Goal: Transaction & Acquisition: Purchase product/service

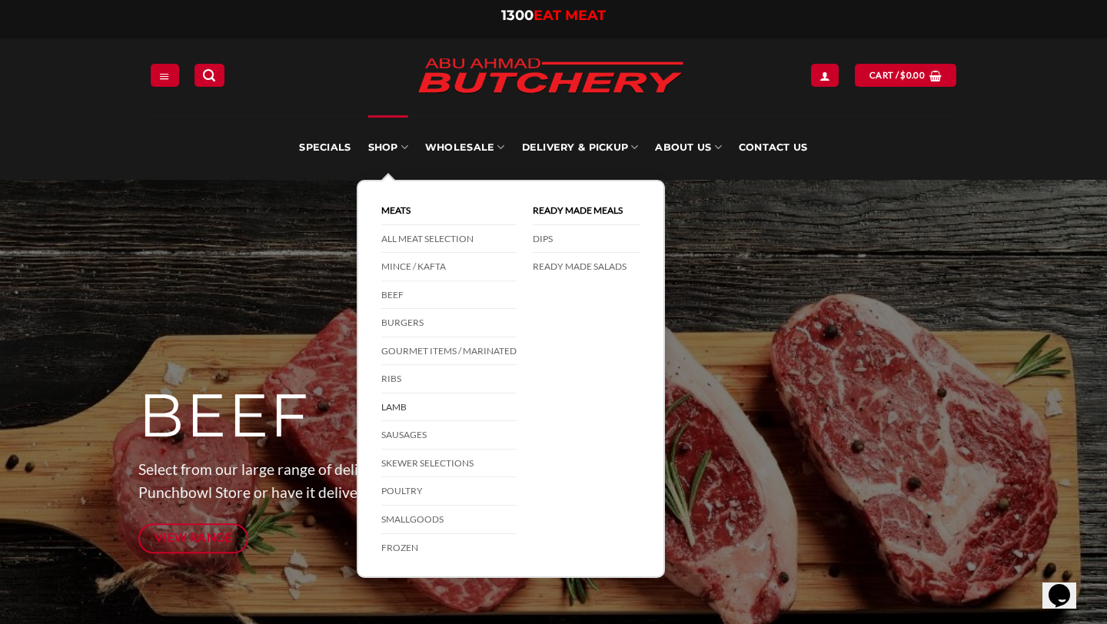
click at [404, 401] on link "Lamb" at bounding box center [448, 408] width 135 height 28
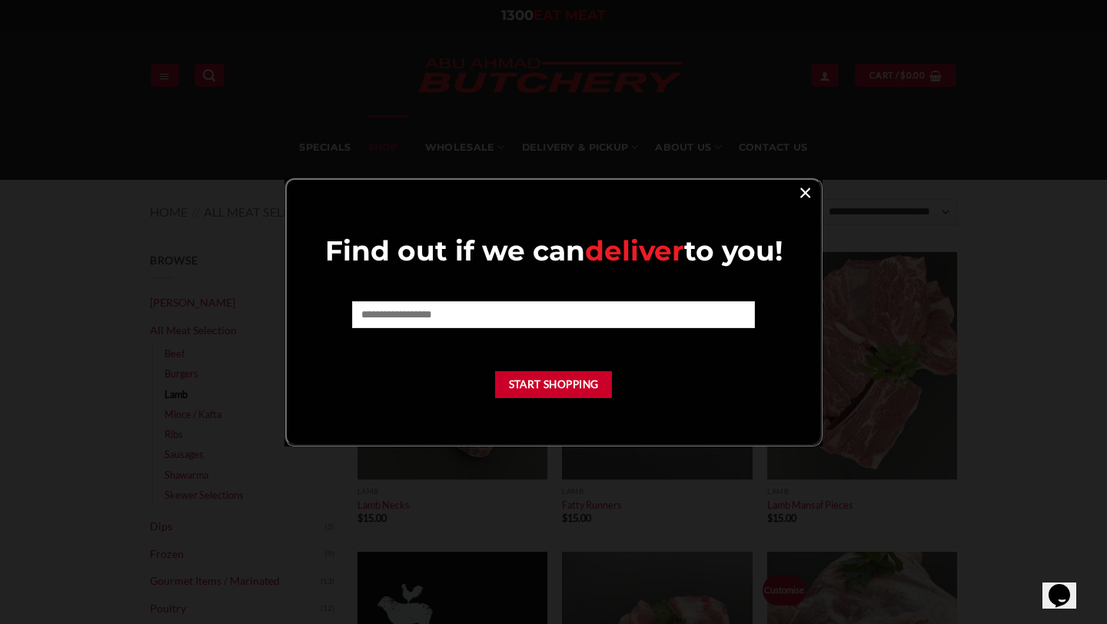
click at [803, 193] on link "×" at bounding box center [805, 191] width 22 height 21
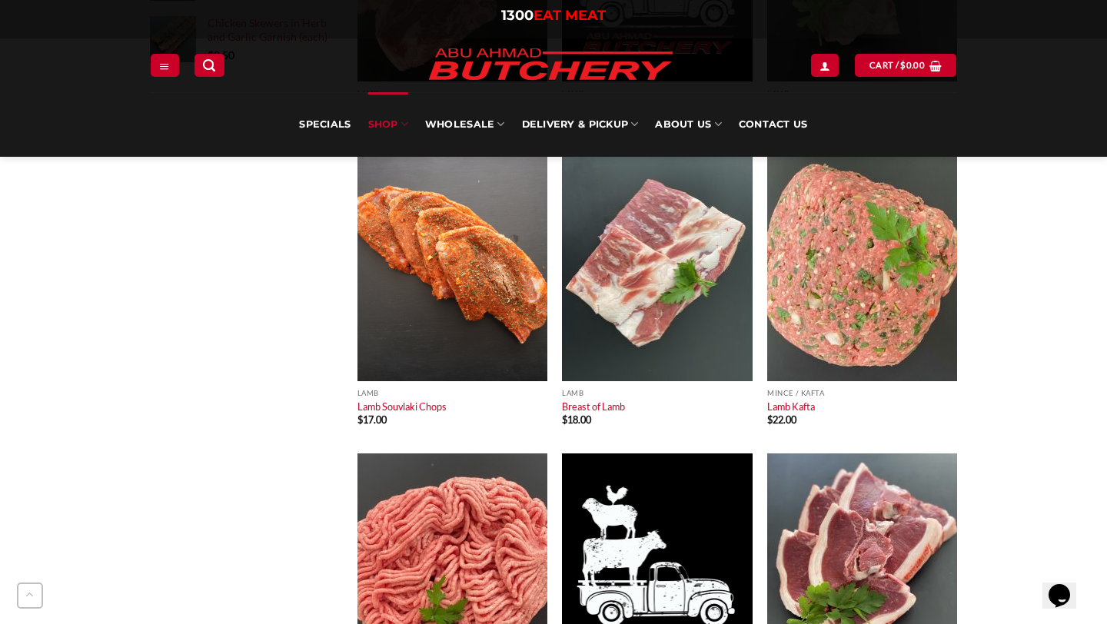
scroll to position [992, 0]
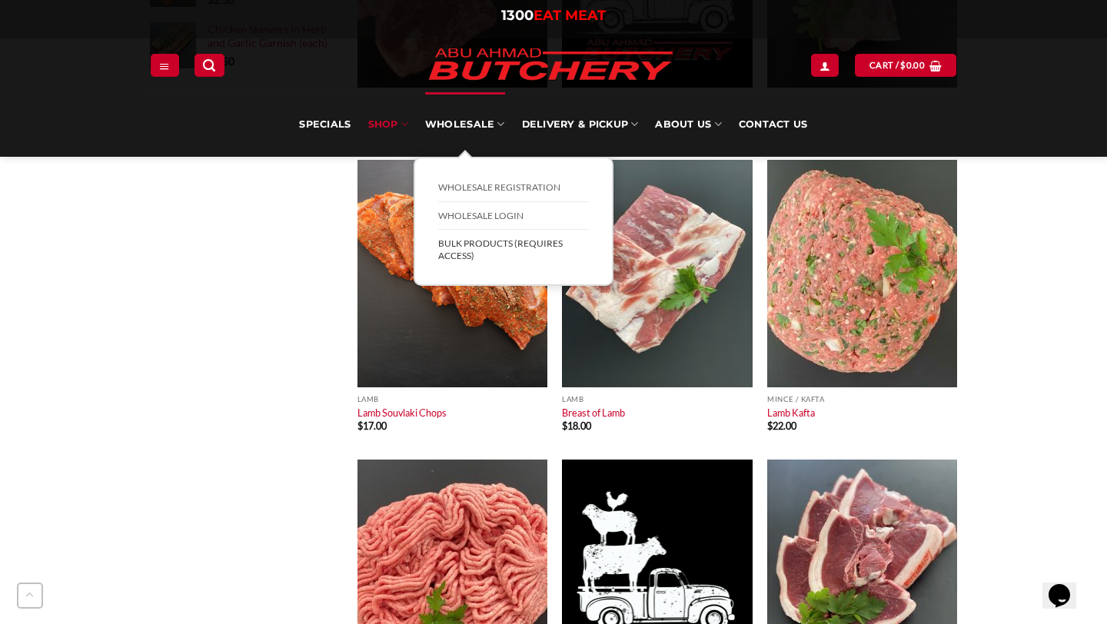
click at [487, 245] on link "BULK Products (Requires Access)" at bounding box center [513, 249] width 151 height 39
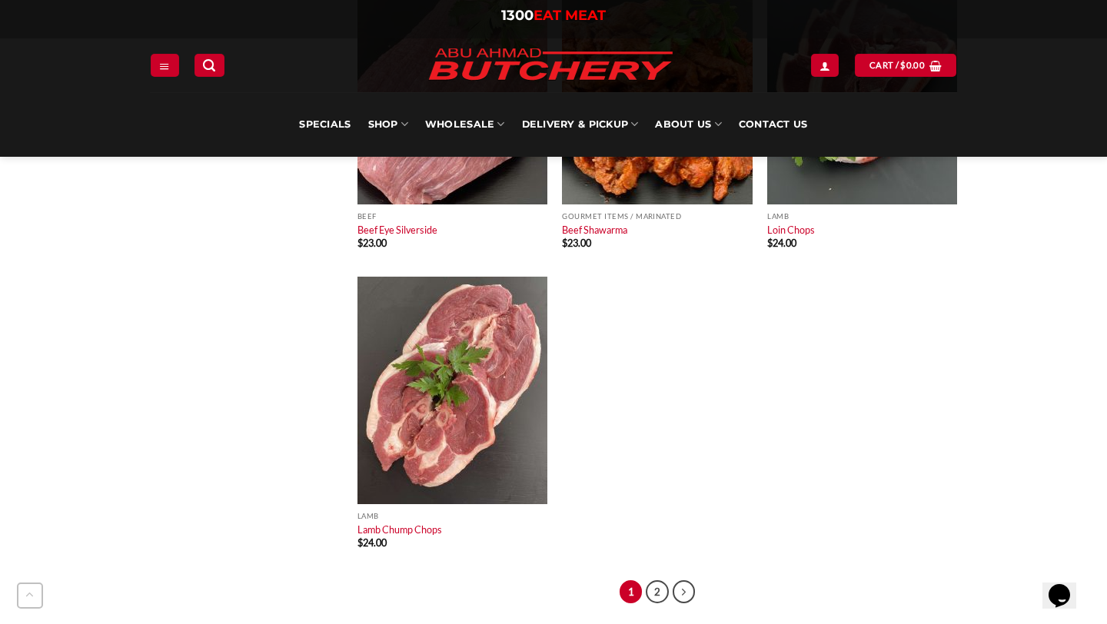
scroll to position [9954, 0]
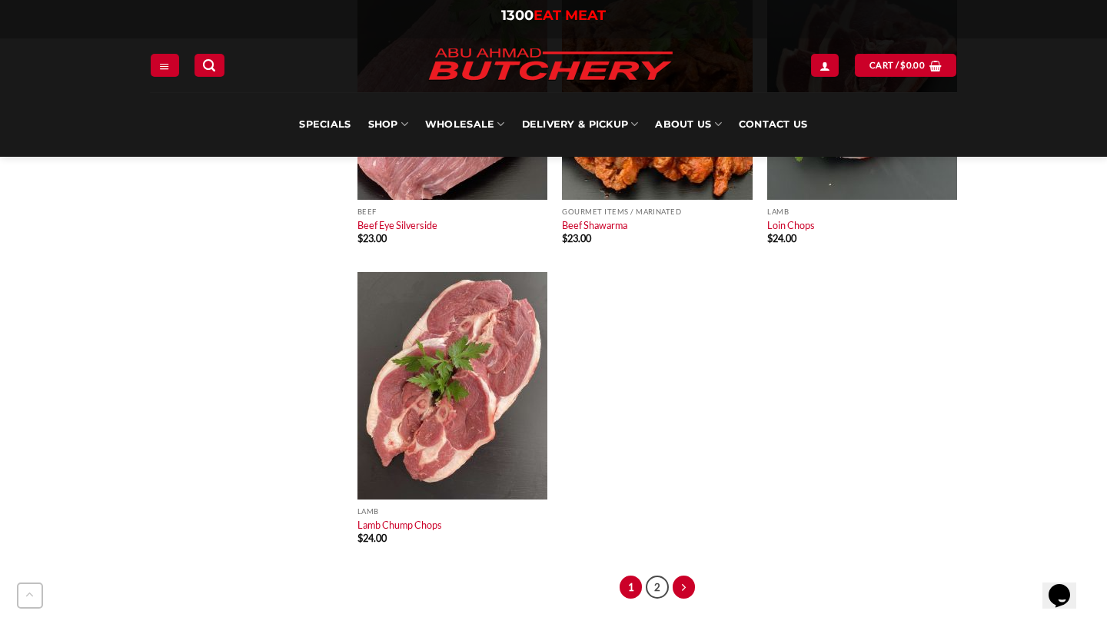
click at [686, 587] on link "Next" at bounding box center [684, 587] width 23 height 23
click at [650, 587] on link "2" at bounding box center [657, 587] width 23 height 23
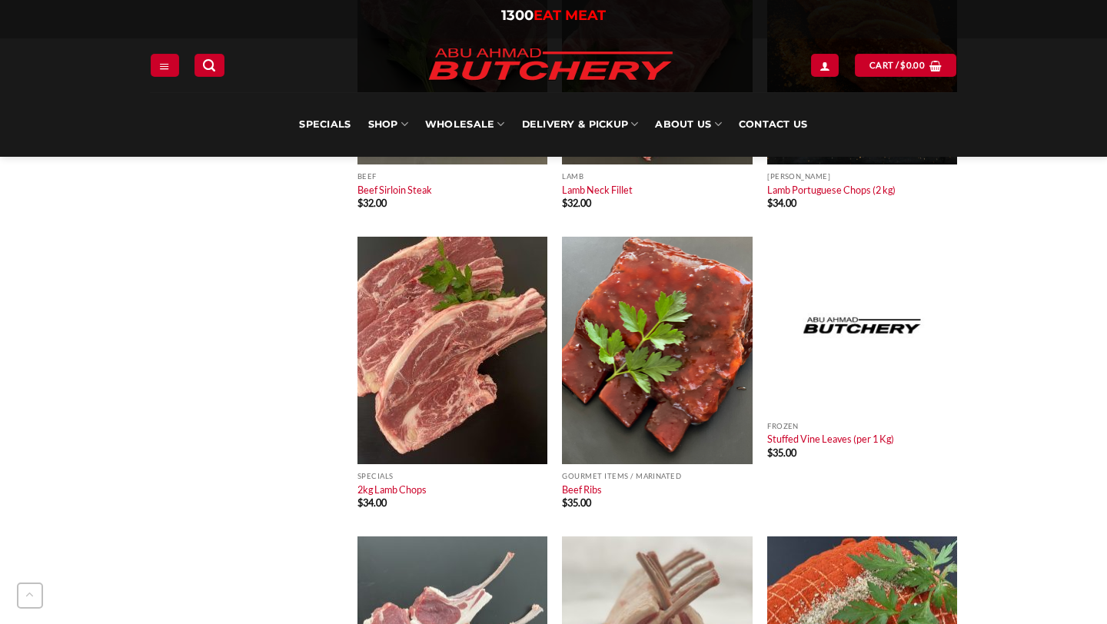
scroll to position [1512, 0]
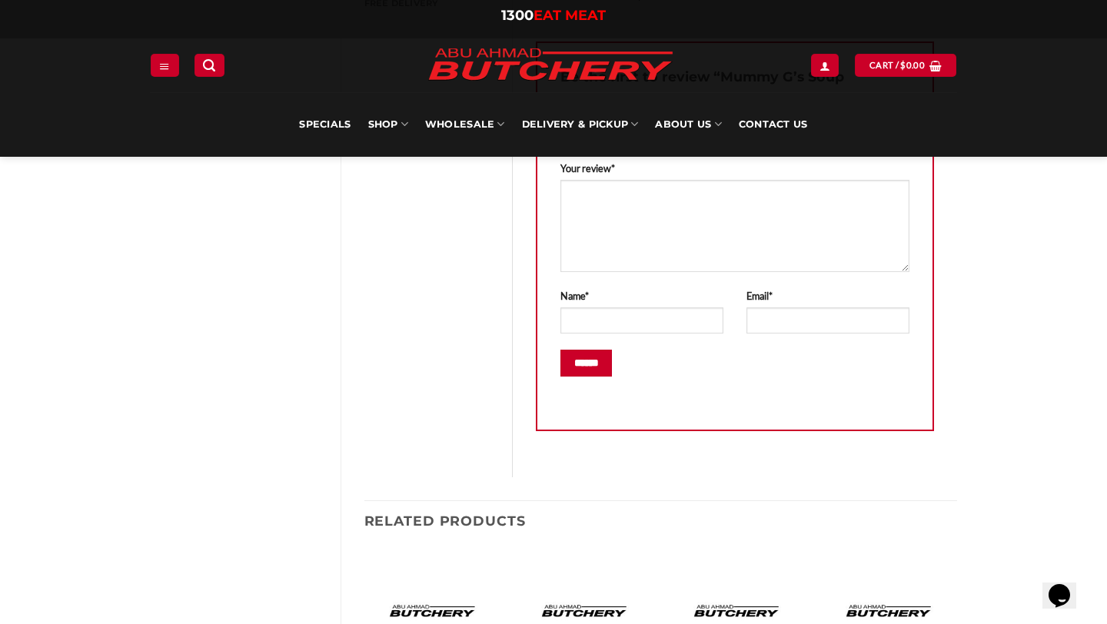
scroll to position [554, 0]
